Goal: Task Accomplishment & Management: Manage account settings

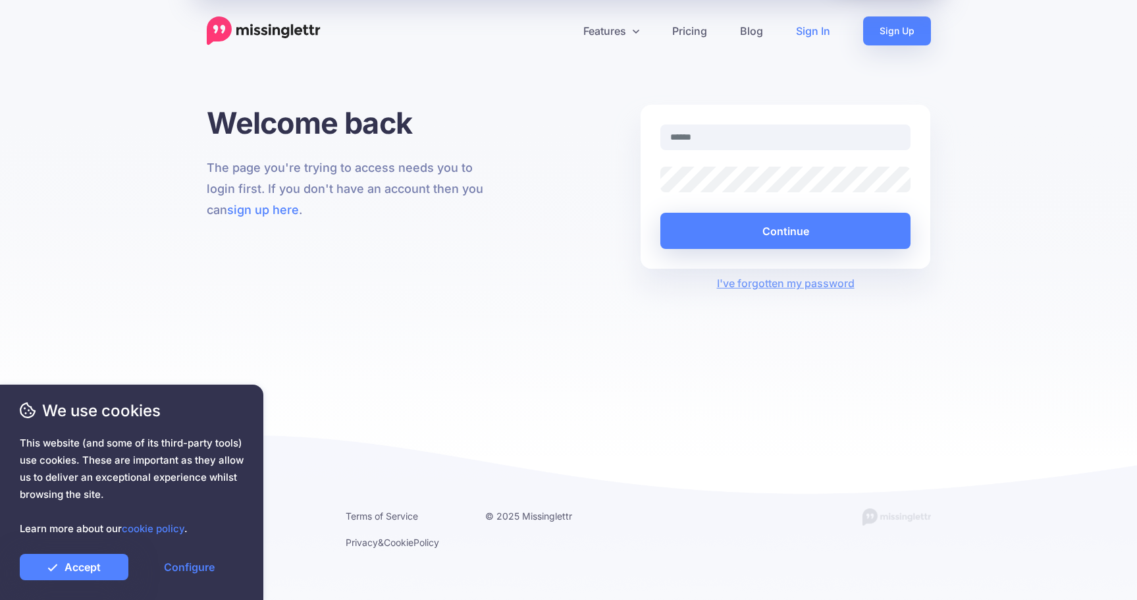
click at [811, 35] on link "Sign In" at bounding box center [812, 30] width 67 height 29
click at [723, 142] on input "text" at bounding box center [785, 137] width 251 height 26
type input "**********"
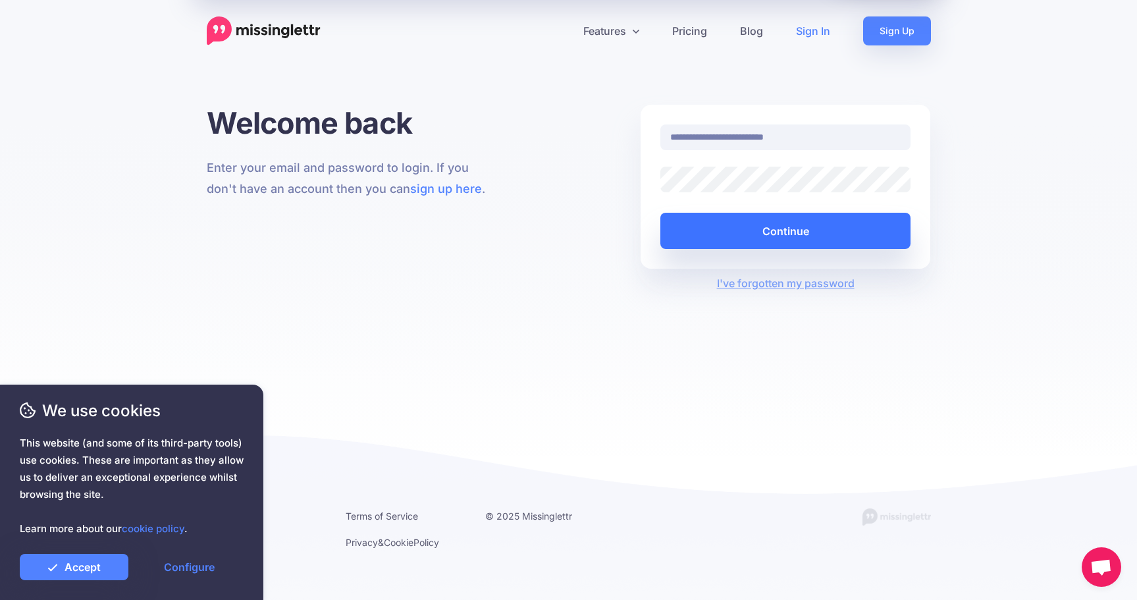
click at [770, 235] on button "Continue" at bounding box center [785, 231] width 251 height 36
